Goal: Information Seeking & Learning: Check status

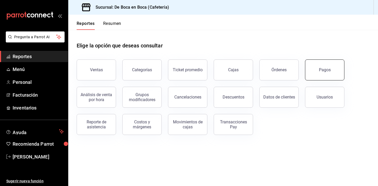
click at [328, 73] on button "Pagos" at bounding box center [324, 70] width 39 height 21
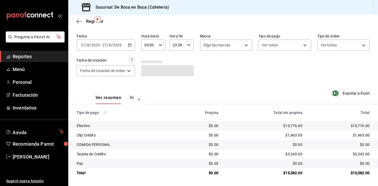
scroll to position [17, 0]
click at [85, 19] on span "Regresar" at bounding box center [90, 21] width 27 height 5
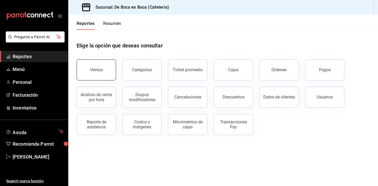
click at [112, 71] on button "Ventas" at bounding box center [96, 70] width 39 height 21
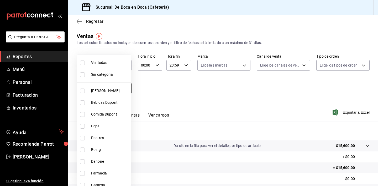
click at [117, 86] on body "Pregunta a Parrot AI Reportes Menú Personal Facturación Inventarios Ayuda Recom…" at bounding box center [189, 93] width 378 height 186
click at [109, 127] on span "Pepsi" at bounding box center [110, 127] width 38 height 6
type input "de1483e9-b8ed-4055-a6b8-5a970eb7d21a"
checkbox input "true"
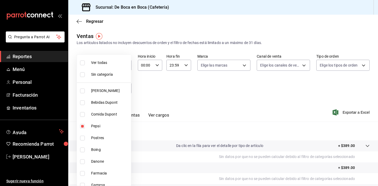
click at [157, 80] on div at bounding box center [189, 93] width 378 height 186
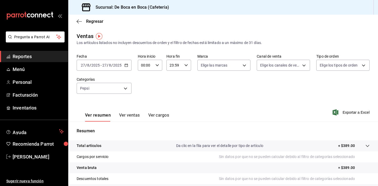
click at [121, 67] on input "2025" at bounding box center [117, 65] width 9 height 4
click at [126, 65] on icon "button" at bounding box center [126, 65] width 4 height 4
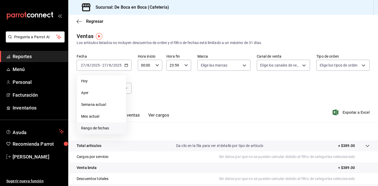
click at [108, 127] on span "Rango de fechas" at bounding box center [101, 129] width 41 height 6
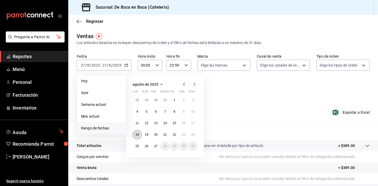
click at [135, 133] on button "18" at bounding box center [136, 134] width 9 height 9
click at [156, 146] on abbr "27" at bounding box center [155, 147] width 3 height 4
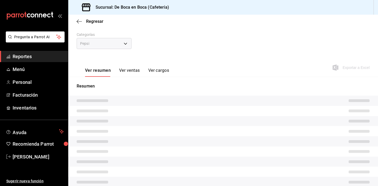
scroll to position [51, 0]
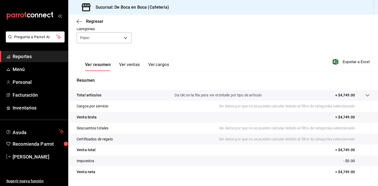
click at [128, 67] on button "Ver ventas" at bounding box center [129, 66] width 21 height 9
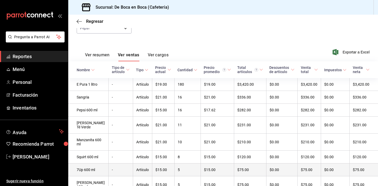
scroll to position [14, 0]
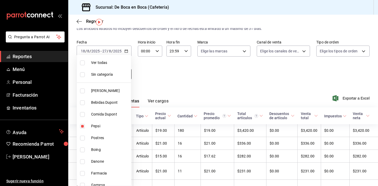
click at [118, 77] on body "Pregunta a Parrot AI Reportes Menú Personal Facturación Inventarios Ayuda Recom…" at bounding box center [189, 93] width 378 height 186
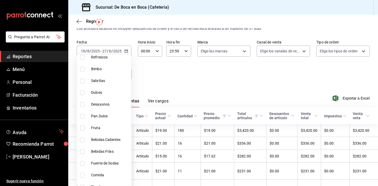
scroll to position [234, 0]
click at [113, 163] on span "Fuente de Sodas" at bounding box center [110, 164] width 38 height 6
type input "de1483e9-b8ed-4055-a6b8-5a970eb7d21a,217eed10-12c0-4c72-b433-436b815b55c6"
checkbox input "true"
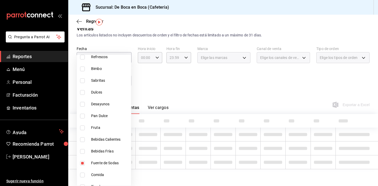
scroll to position [8, 0]
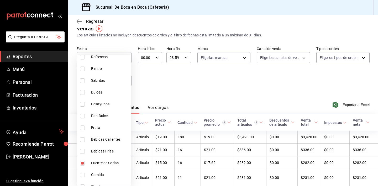
click at [148, 95] on div at bounding box center [189, 93] width 378 height 186
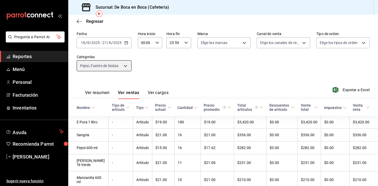
scroll to position [12, 0]
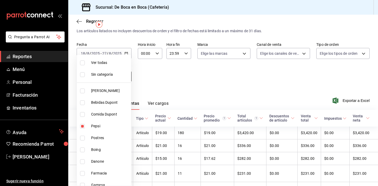
click at [127, 78] on body "Pregunta a Parrot AI Reportes Menú Personal Facturación Inventarios Ayuda Recom…" at bounding box center [189, 93] width 378 height 186
click at [108, 130] on li "Pepsi" at bounding box center [104, 126] width 54 height 12
type input "217eed10-12c0-4c72-b433-436b815b55c6"
checkbox input "false"
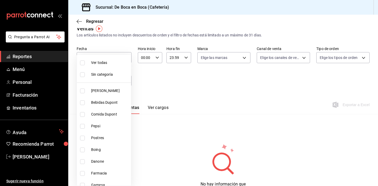
click at [153, 85] on div at bounding box center [189, 93] width 378 height 186
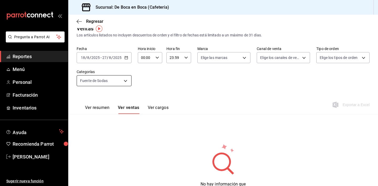
click at [123, 82] on body "Pregunta a Parrot AI Reportes Menú Personal Facturación Inventarios Ayuda Recom…" at bounding box center [189, 93] width 378 height 186
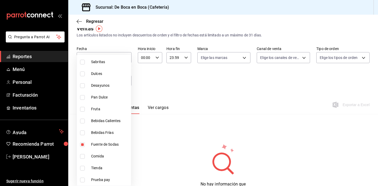
scroll to position [253, 0]
click at [87, 146] on li "Fuente de Sodas" at bounding box center [104, 145] width 54 height 12
checkbox input "false"
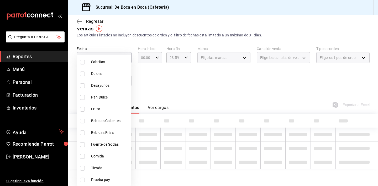
click at [165, 83] on div at bounding box center [189, 93] width 378 height 186
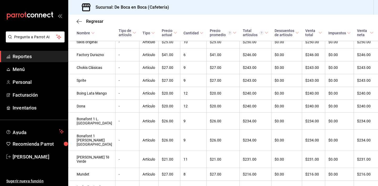
scroll to position [1188, 0]
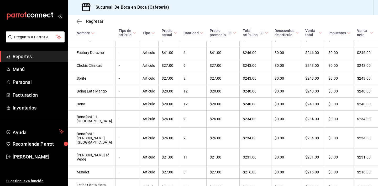
click at [183, 35] on div "Cantidad" at bounding box center [190, 33] width 15 height 4
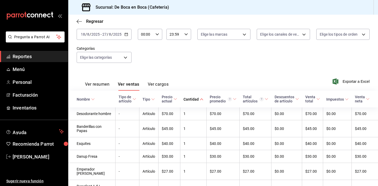
scroll to position [32, 0]
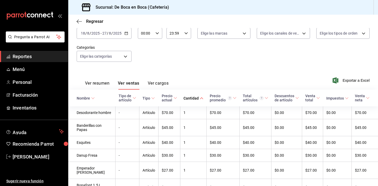
click at [189, 97] on div "Cantidad" at bounding box center [190, 98] width 15 height 4
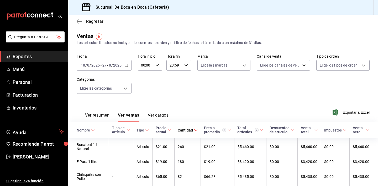
scroll to position [0, 0]
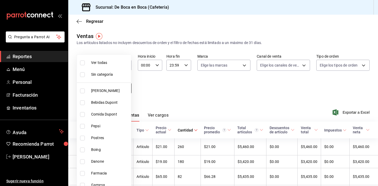
click at [120, 89] on body "Pregunta a Parrot AI Reportes Menú Personal Facturación Inventarios Ayuda Recom…" at bounding box center [189, 93] width 378 height 186
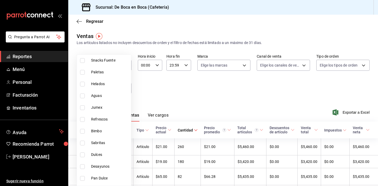
scroll to position [173, 0]
click at [108, 104] on li "Jumex" at bounding box center [104, 107] width 54 height 12
type input "f385e83a-2fd5-45cd-911f-96d8d7e5cb31"
checkbox input "true"
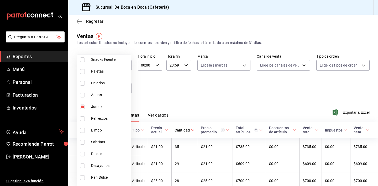
click at [248, 93] on div at bounding box center [189, 93] width 378 height 186
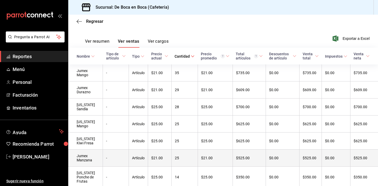
scroll to position [74, 0]
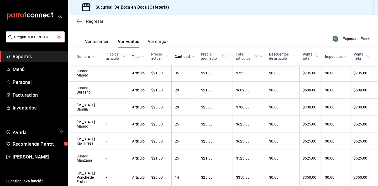
click at [94, 21] on span "Regresar" at bounding box center [94, 21] width 17 height 5
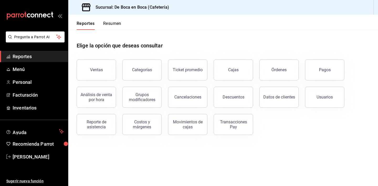
click at [87, 23] on button "Reportes" at bounding box center [86, 25] width 18 height 9
click at [33, 57] on span "Reportes" at bounding box center [38, 56] width 51 height 7
click at [330, 64] on button "Pagos" at bounding box center [324, 70] width 39 height 21
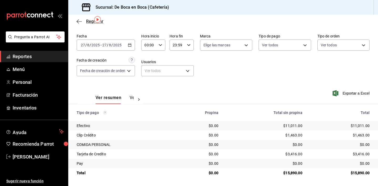
click at [86, 21] on span "Regresar" at bounding box center [94, 21] width 17 height 5
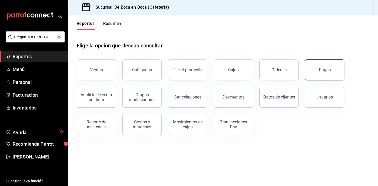
click at [316, 73] on button "Pagos" at bounding box center [324, 70] width 39 height 21
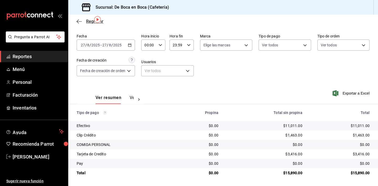
click at [91, 23] on span "Regresar" at bounding box center [94, 21] width 17 height 5
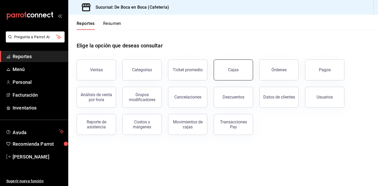
click at [236, 71] on div "Cajas" at bounding box center [233, 69] width 10 height 5
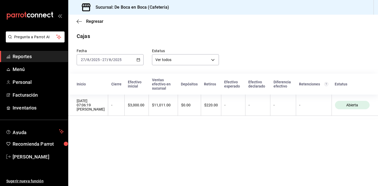
click at [229, 129] on main "Regresar Cajas Fecha [DATE] [DATE] - [DATE] [DATE] Estatus Ver todos ALL Inicio…" at bounding box center [222, 101] width 309 height 172
click at [90, 19] on span "Regresar" at bounding box center [94, 21] width 17 height 5
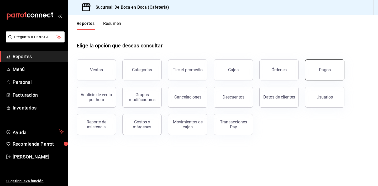
click at [323, 66] on button "Pagos" at bounding box center [324, 70] width 39 height 21
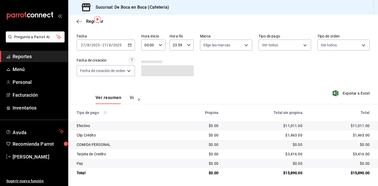
scroll to position [17, 0]
click at [314, 84] on div "Exportar a Excel" at bounding box center [341, 94] width 56 height 22
click at [85, 21] on span "Regresar" at bounding box center [90, 21] width 27 height 5
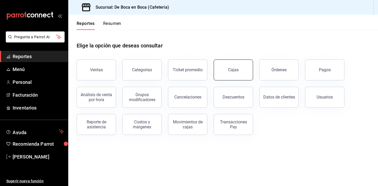
click at [234, 73] on button "Cajas" at bounding box center [232, 70] width 39 height 21
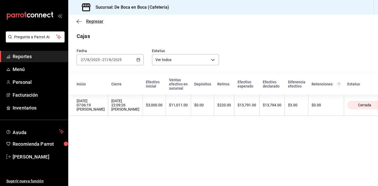
click at [99, 24] on span "Regresar" at bounding box center [94, 21] width 17 height 5
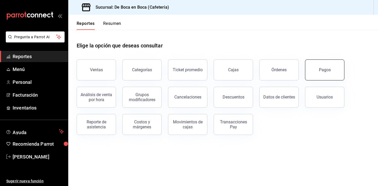
click at [319, 76] on button "Pagos" at bounding box center [324, 70] width 39 height 21
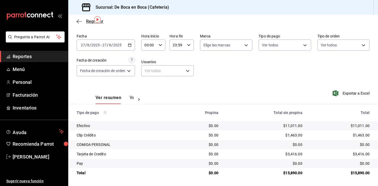
click at [85, 21] on span "Regresar" at bounding box center [90, 21] width 27 height 5
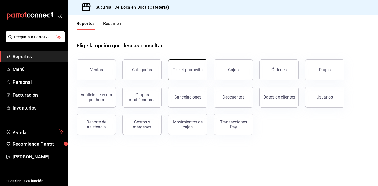
click at [189, 70] on div "Ticket promedio" at bounding box center [188, 69] width 30 height 5
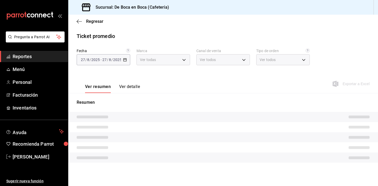
type input "4eab8db2-e1dc-4fb3-9b1f-7fa82010a4f3"
type input "PARROT,UBER_EATS,RAPPI,DIDI_FOOD,ONLINE"
type input "61aa6ed0-89e8-4ade-ab8f-9d5a6c3a5d55,64c7675a-ad12-4e92-a92e-381dad39d6f0,EXTER…"
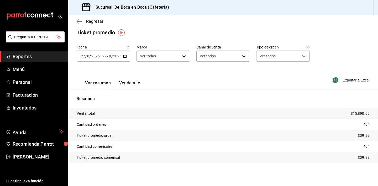
scroll to position [4, 0]
click at [132, 83] on button "Ver detalle" at bounding box center [129, 85] width 21 height 9
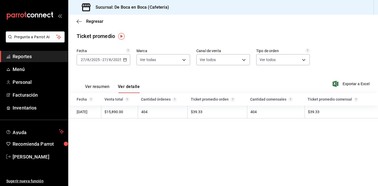
click at [102, 85] on button "Ver resumen" at bounding box center [97, 88] width 24 height 9
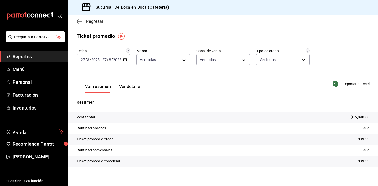
click at [90, 23] on span "Regresar" at bounding box center [94, 21] width 17 height 5
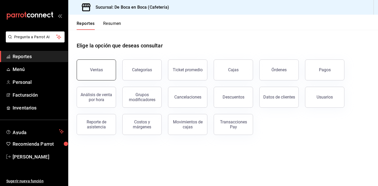
click at [97, 74] on button "Ventas" at bounding box center [96, 70] width 39 height 21
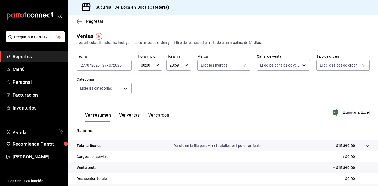
click at [136, 117] on button "Ver ventas" at bounding box center [129, 117] width 21 height 9
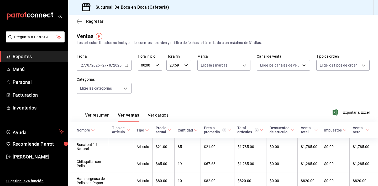
click at [193, 131] on div "Cantidad" at bounding box center [185, 130] width 15 height 4
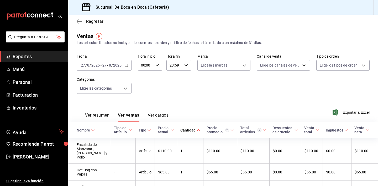
click at [193, 131] on div "Cantidad" at bounding box center [187, 130] width 15 height 4
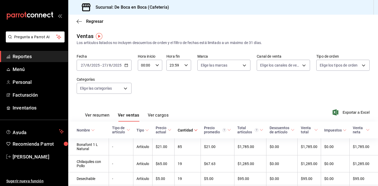
click at [192, 130] on div "Cantidad" at bounding box center [185, 130] width 15 height 4
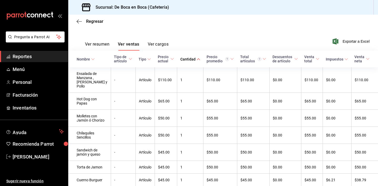
scroll to position [74, 0]
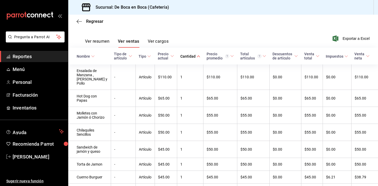
click at [97, 24] on div "Regresar" at bounding box center [222, 21] width 309 height 13
click at [97, 22] on span "Regresar" at bounding box center [94, 21] width 17 height 5
